Goal: Task Accomplishment & Management: Complete application form

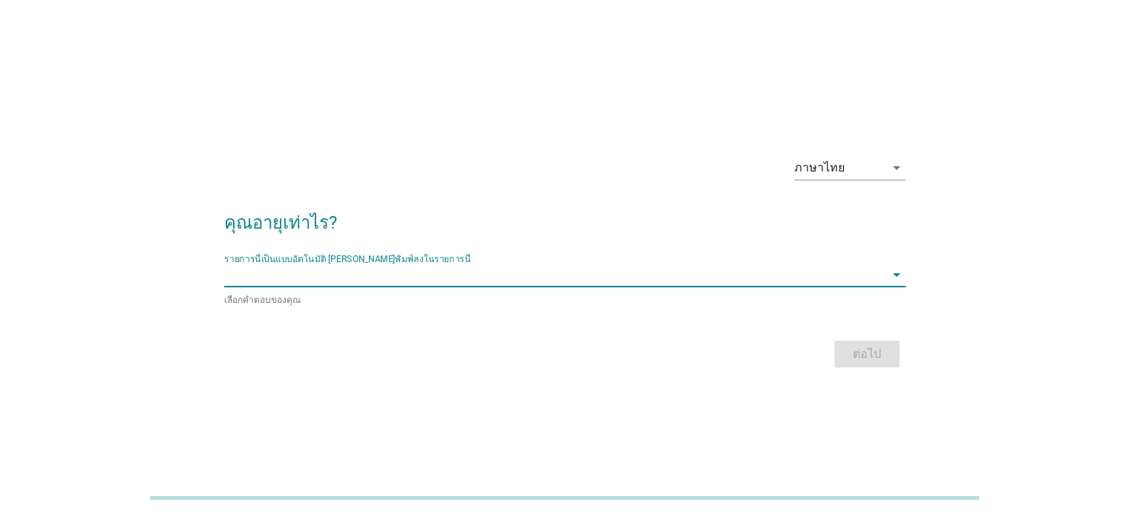
click at [451, 275] on input "รายการนี้เป็นแบบอัตโนมัติ คุณสามารถพิมพ์ลงในรายการนี้" at bounding box center [554, 275] width 661 height 24
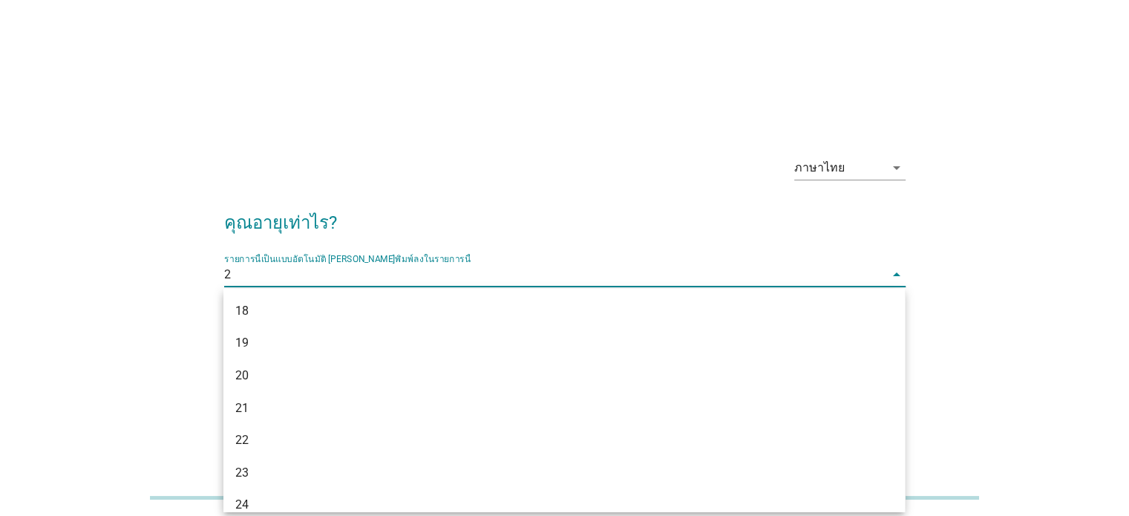
type input "21"
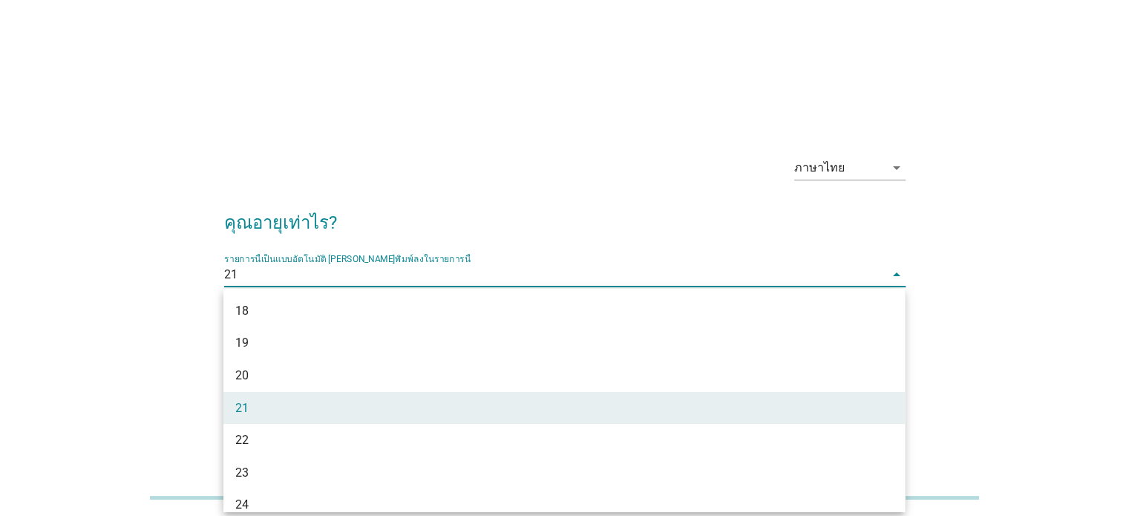
click at [1019, 307] on div "ภาษาไทย arrow_drop_down คุณอายุเท่าไร? รายการนี้เป็นแบบอัตโนมัติ [PERSON_NAME]พ…" at bounding box center [565, 258] width 1058 height 252
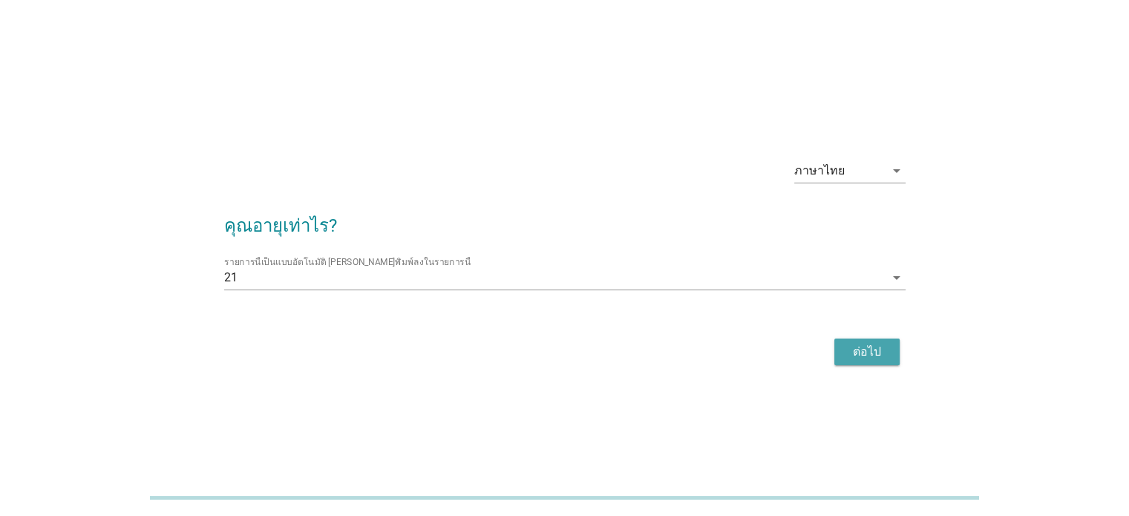
click at [862, 361] on button "ต่อไป" at bounding box center [867, 352] width 65 height 27
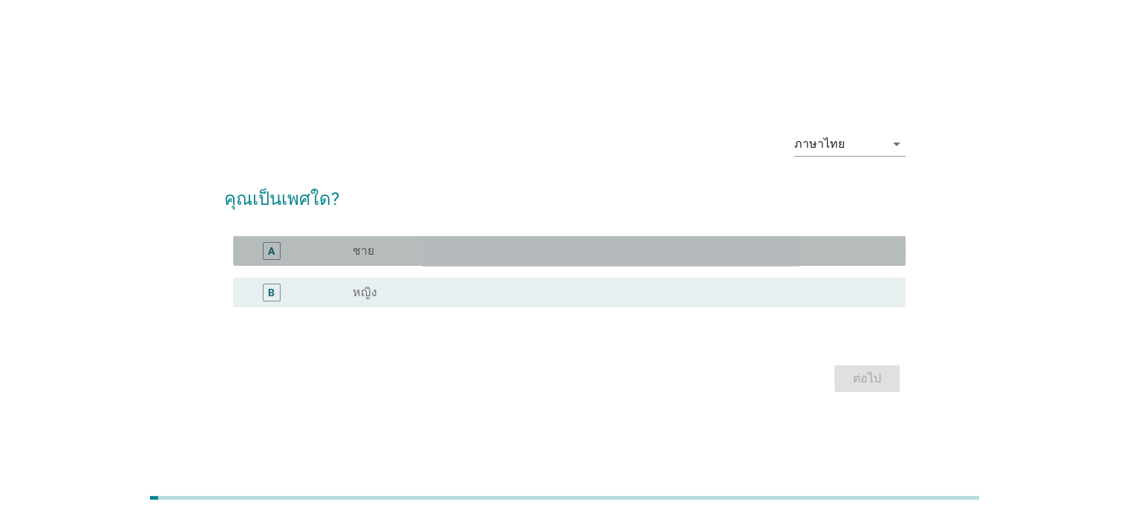
click at [570, 240] on div "A radio_button_unchecked ชาย" at bounding box center [569, 251] width 673 height 30
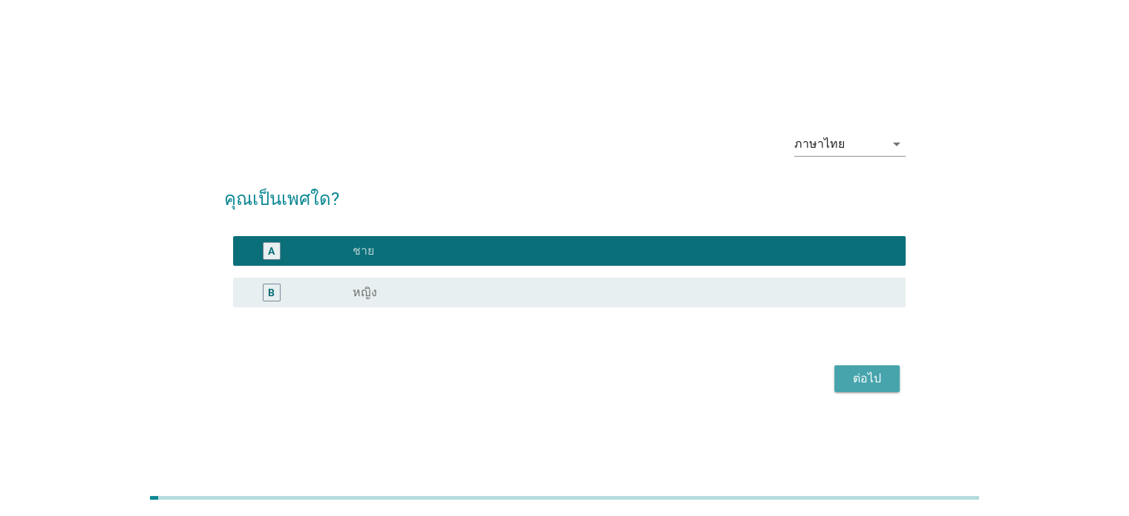
click at [889, 380] on button "ต่อไป" at bounding box center [867, 378] width 65 height 27
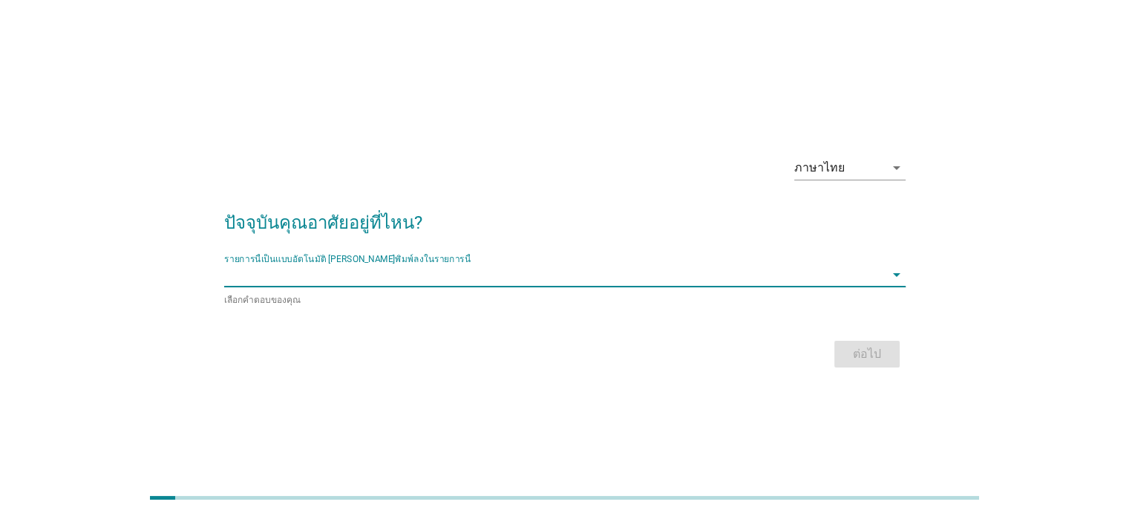
click at [600, 267] on input "รายการนี้เป็นแบบอัตโนมัติ คุณสามารถพิมพ์ลงในรายการนี้" at bounding box center [554, 275] width 661 height 24
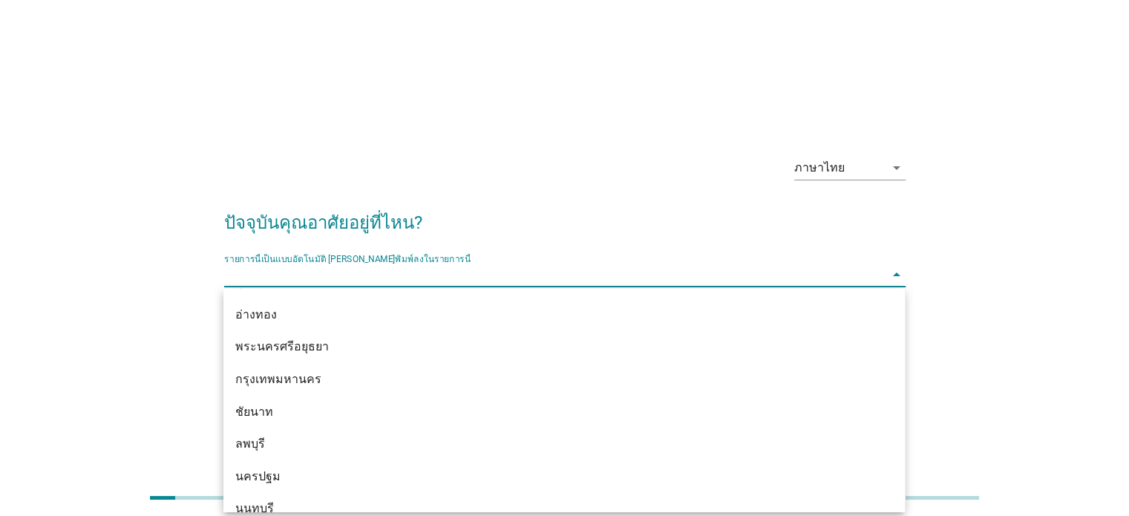
scroll to position [1194, 0]
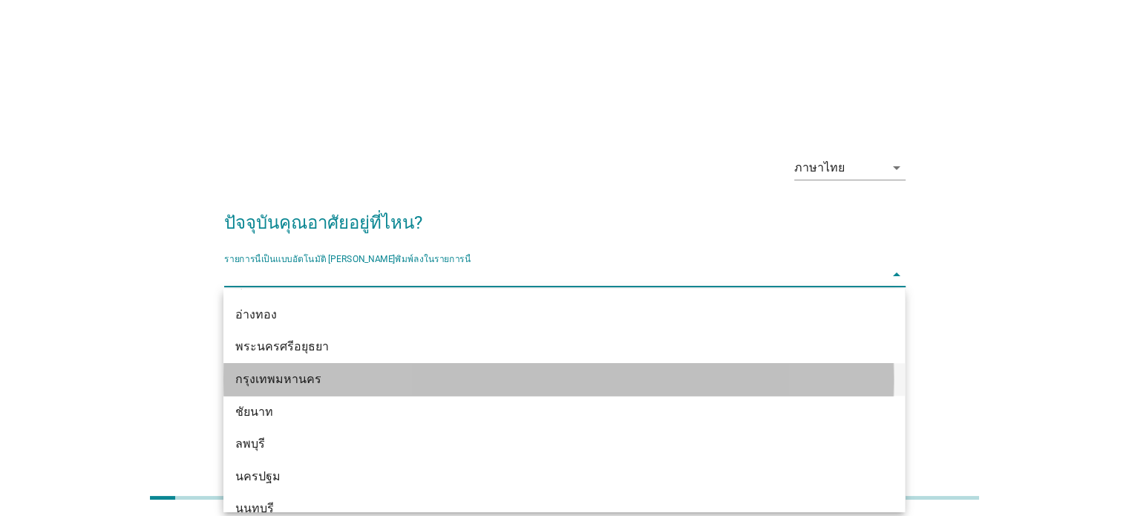
click at [493, 373] on div "กรุงเทพมหานคร" at bounding box center [536, 379] width 603 height 18
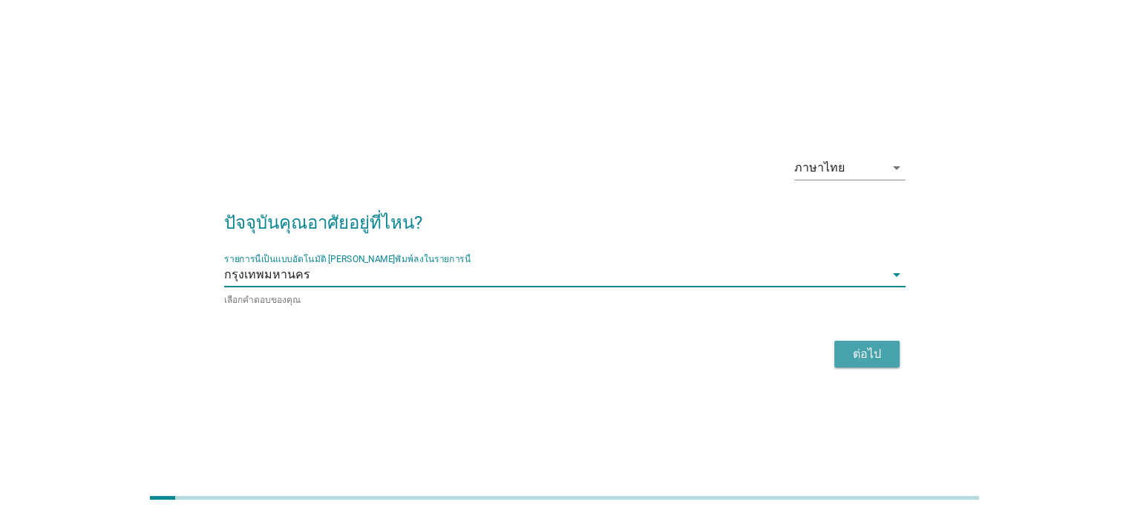
click at [867, 365] on button "ต่อไป" at bounding box center [867, 354] width 65 height 27
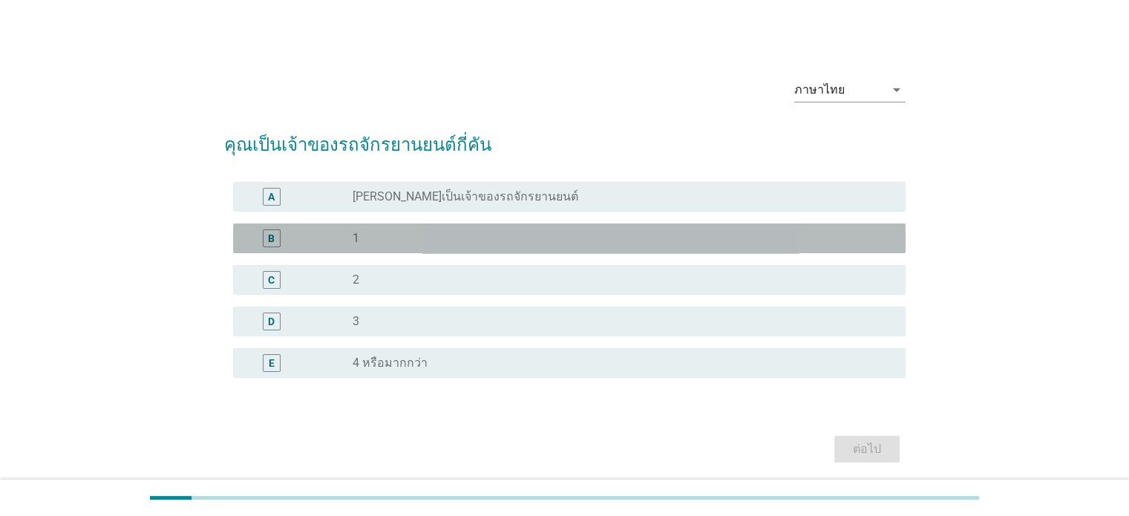
click at [529, 246] on div "B radio_button_unchecked 1" at bounding box center [569, 238] width 673 height 30
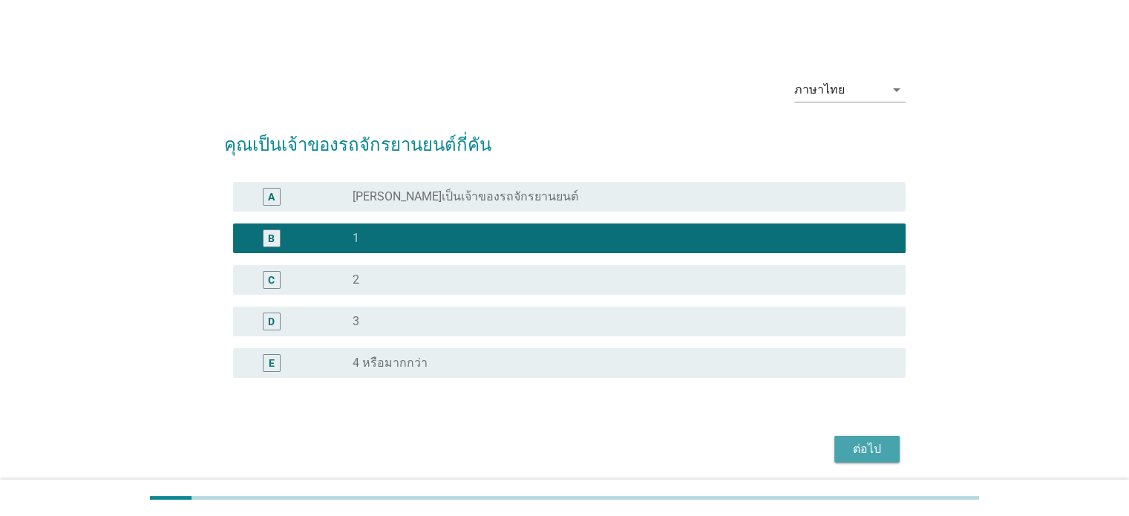
click at [838, 445] on button "ต่อไป" at bounding box center [867, 449] width 65 height 27
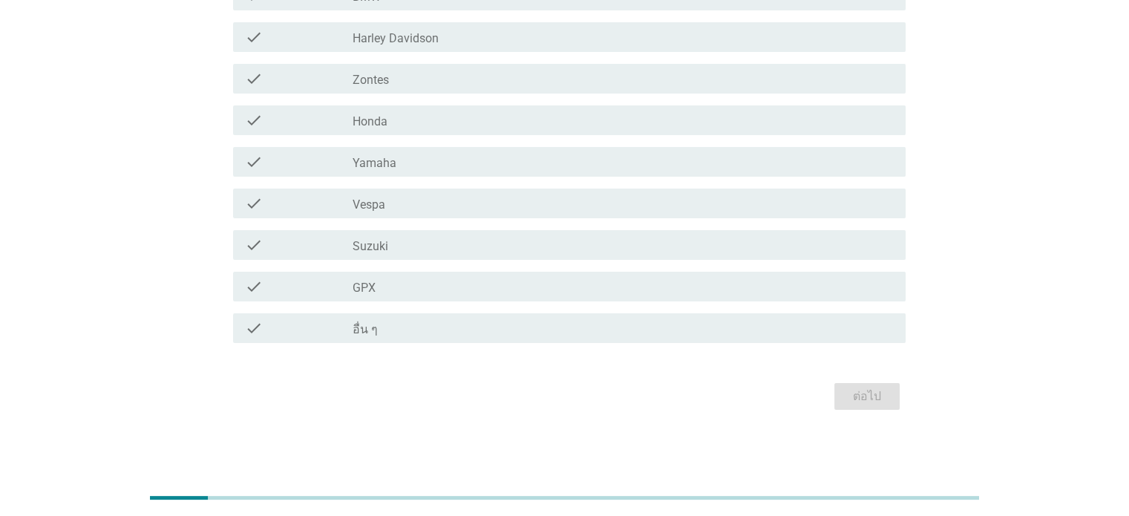
scroll to position [263, 0]
click at [452, 161] on div "check_box_outline_blank Yamaha" at bounding box center [623, 163] width 541 height 18
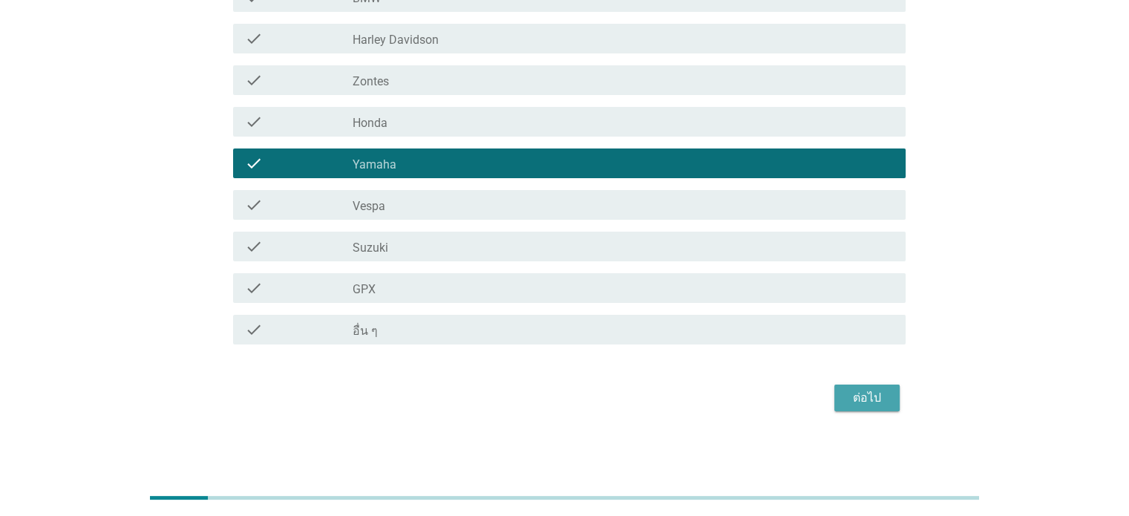
click at [859, 408] on button "ต่อไป" at bounding box center [867, 398] width 65 height 27
